Goal: Task Accomplishment & Management: Complete application form

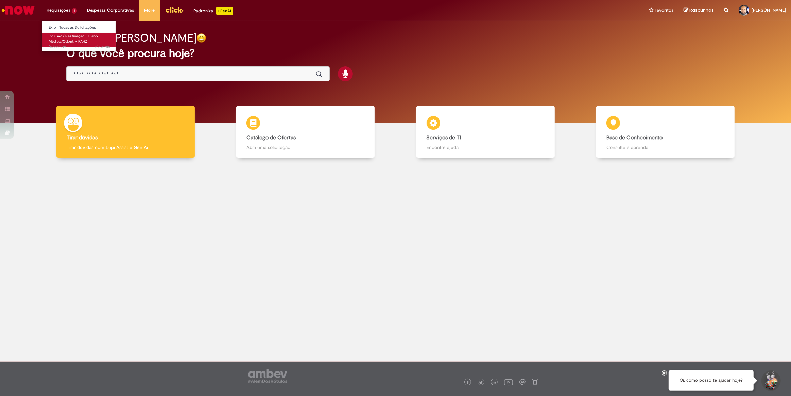
click at [66, 34] on span "Inclusão/ Reativação - Plano Médico/Odont. - FAHZ" at bounding box center [73, 39] width 49 height 11
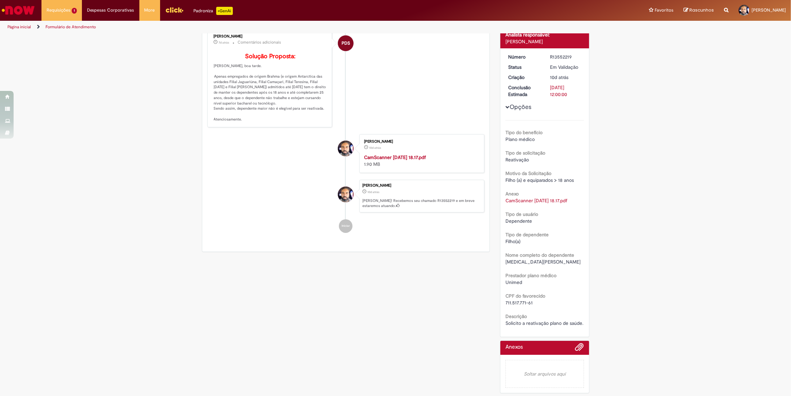
scroll to position [41, 0]
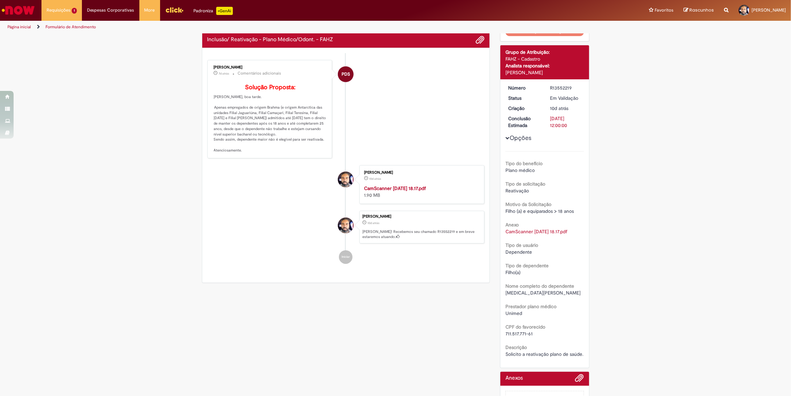
drag, startPoint x: 296, startPoint y: 307, endPoint x: 302, endPoint y: 312, distance: 8.1
click at [302, 312] on div "Verificar Código de Barras Aguardando Aprovação Aguardando atendimento Em andam…" at bounding box center [396, 210] width 398 height 435
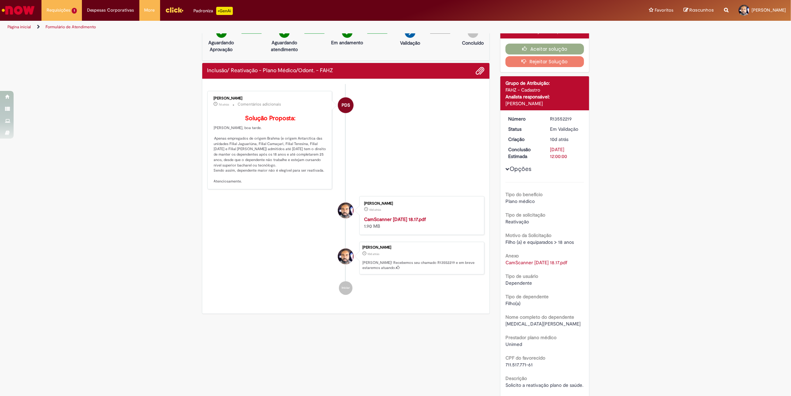
scroll to position [0, 0]
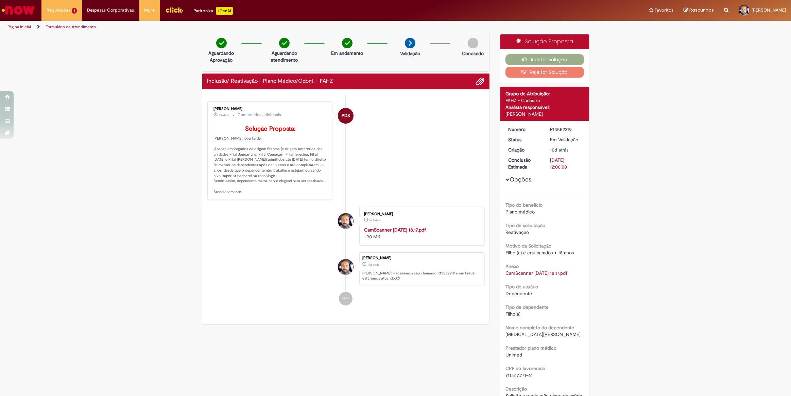
click at [533, 74] on button "Rejeitar Solução" at bounding box center [545, 72] width 79 height 11
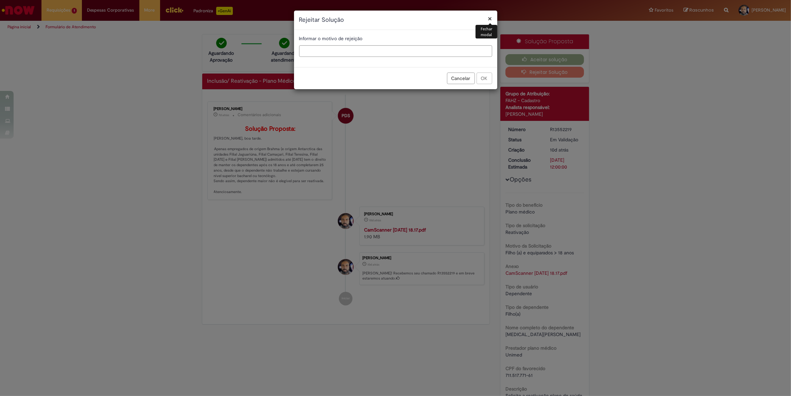
click at [468, 81] on button "Cancelar" at bounding box center [461, 78] width 28 height 12
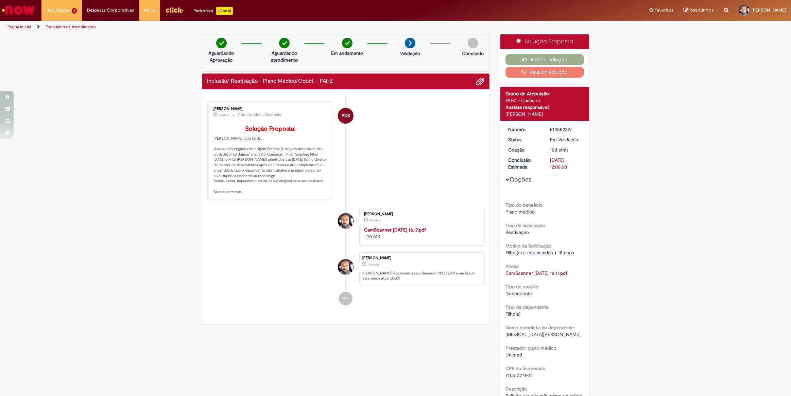
click at [546, 71] on button "Rejeitar Solução" at bounding box center [545, 72] width 79 height 11
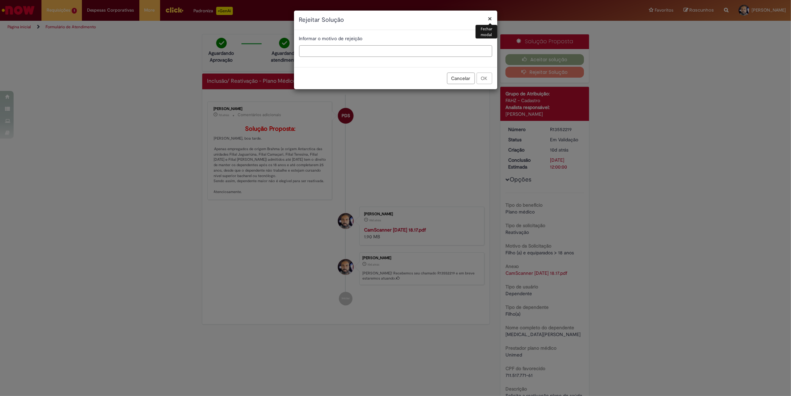
click at [326, 53] on input "text" at bounding box center [395, 51] width 193 height 12
type input "**********"
click at [484, 77] on button "OK" at bounding box center [485, 78] width 16 height 12
